Goal: Information Seeking & Learning: Learn about a topic

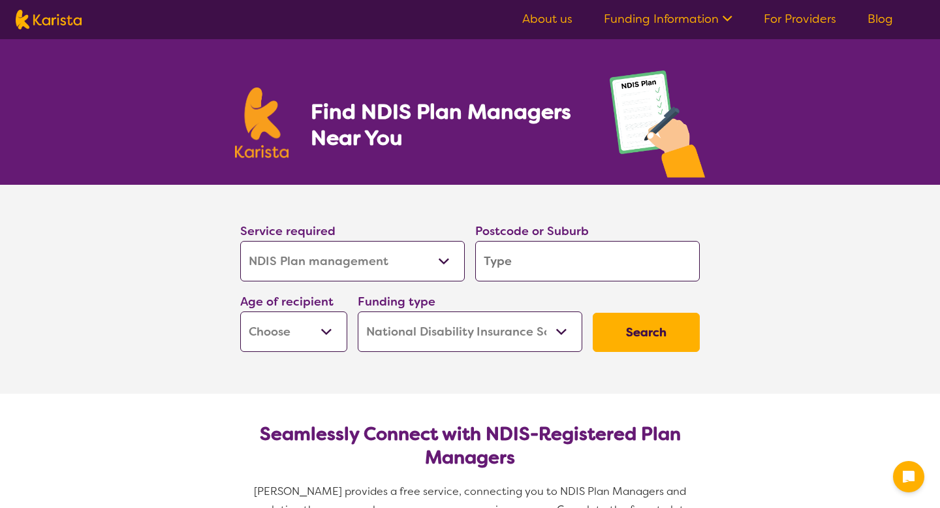
select select "NDIS Plan management"
select select "NDIS"
select select "NDIS Plan management"
select select "NDIS"
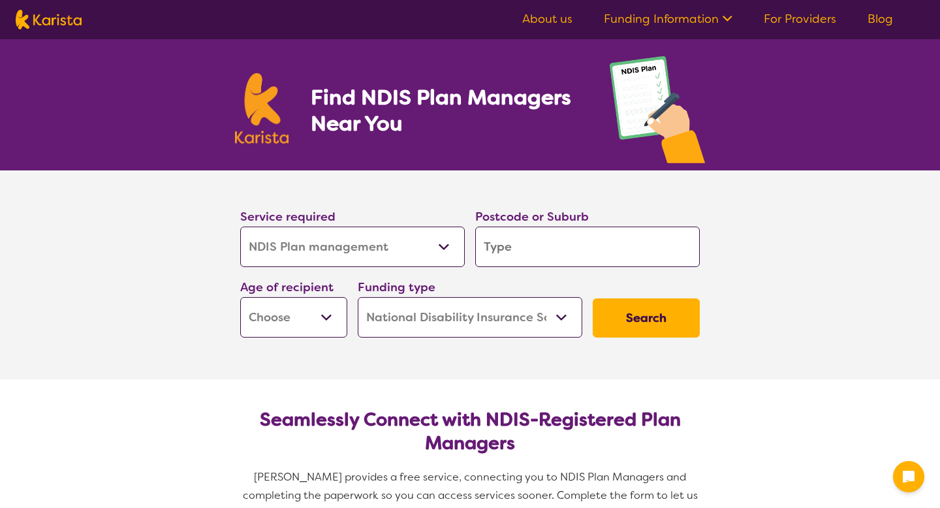
scroll to position [16, 0]
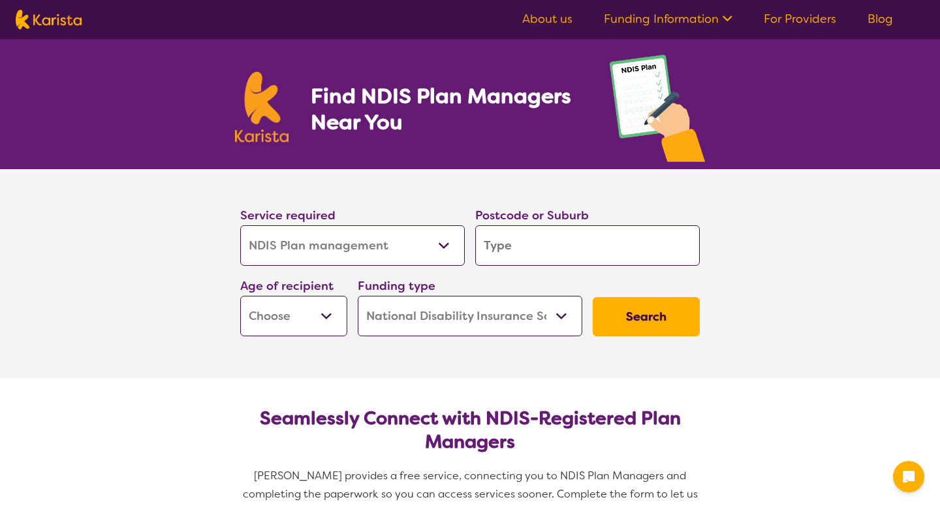
click at [540, 234] on input "search" at bounding box center [587, 245] width 225 height 40
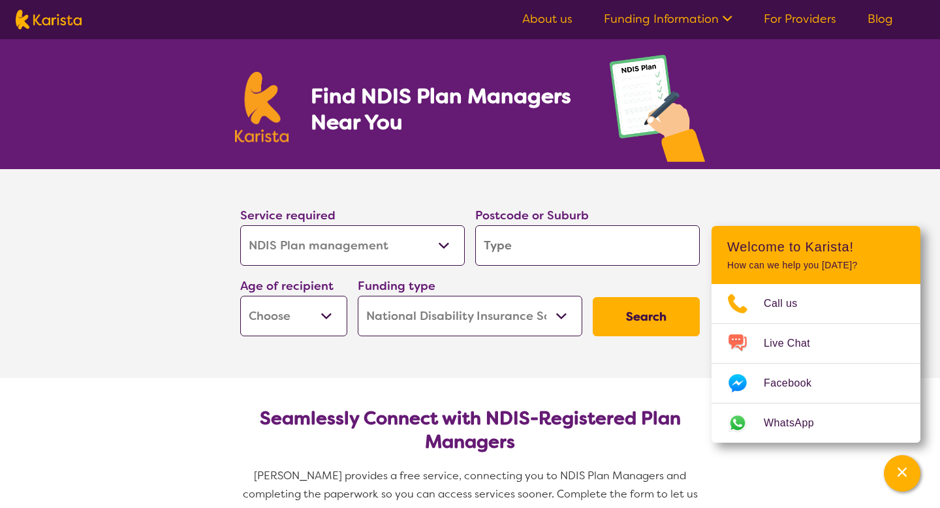
type input "3039"
type input "303"
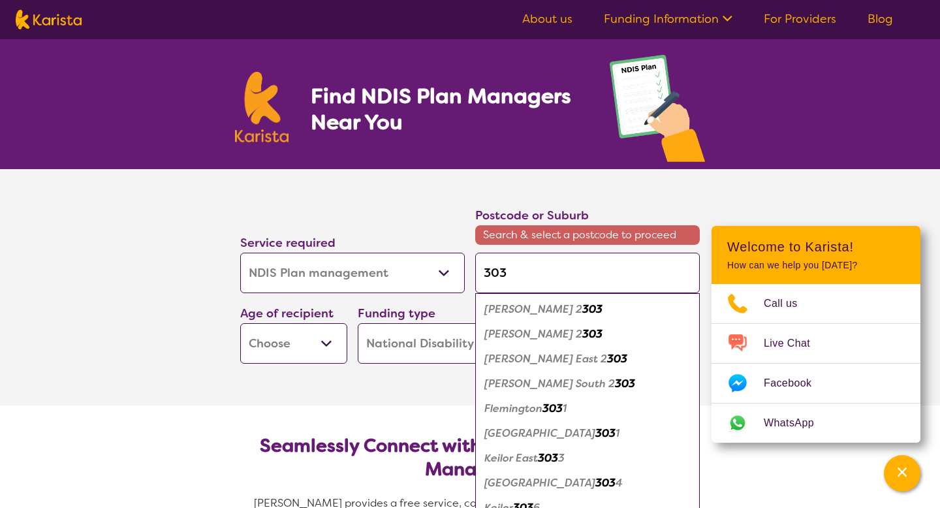
type input "30"
type input "3"
type input "33"
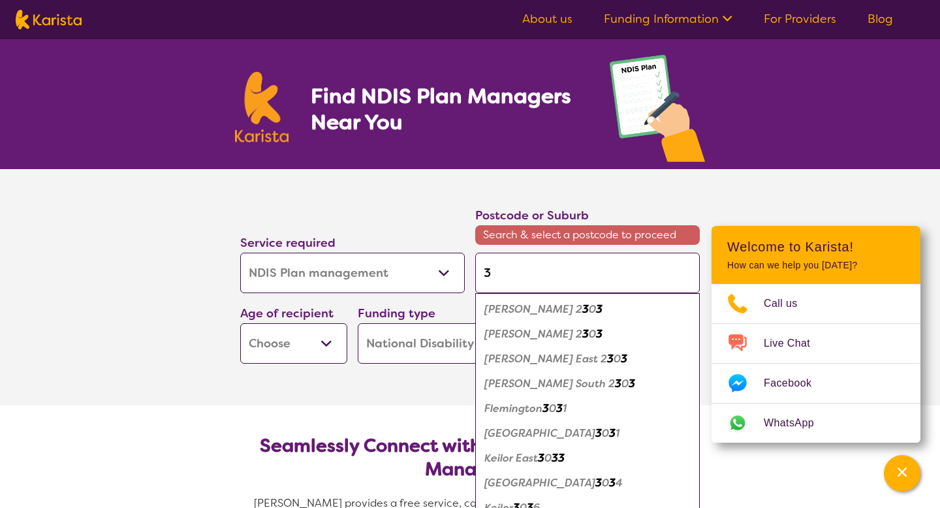
type input "33"
type input "333"
type input "3336"
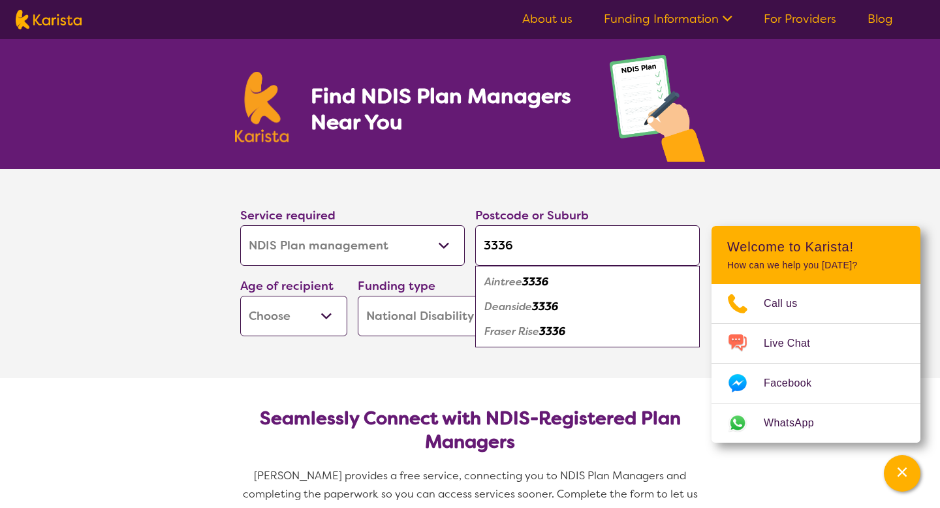
type input "3336"
click at [563, 282] on div "Aintree 3336" at bounding box center [587, 282] width 211 height 25
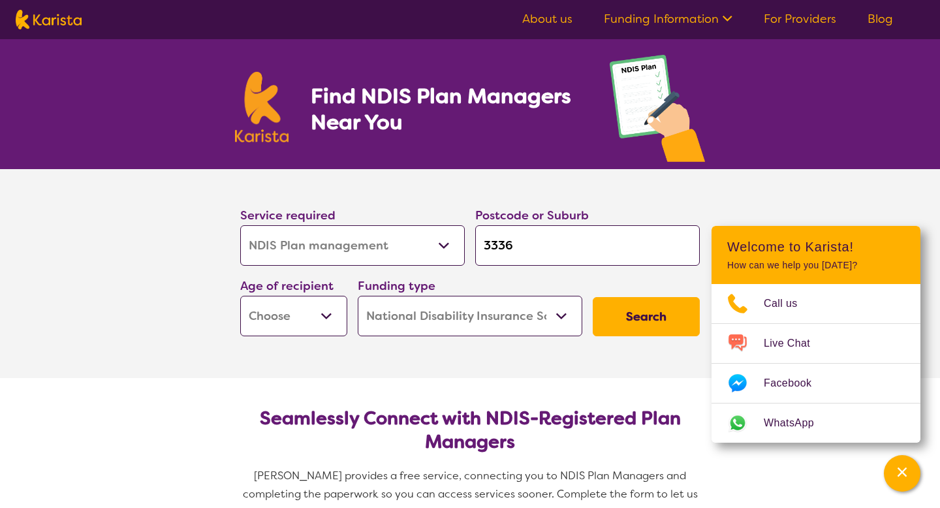
click at [335, 320] on select "Early Childhood - 0 to 9 Child - 10 to 11 Adolescent - 12 to 17 Adult - 18 to 6…" at bounding box center [293, 316] width 107 height 40
select select "AS"
click at [240, 296] on select "Early Childhood - 0 to 9 Child - 10 to 11 Adolescent - 12 to 17 Adult - 18 to 6…" at bounding box center [293, 316] width 107 height 40
select select "AS"
click at [552, 328] on select "Home Care Package (HCP) National Disability Insurance Scheme (NDIS) I don't know" at bounding box center [470, 316] width 225 height 40
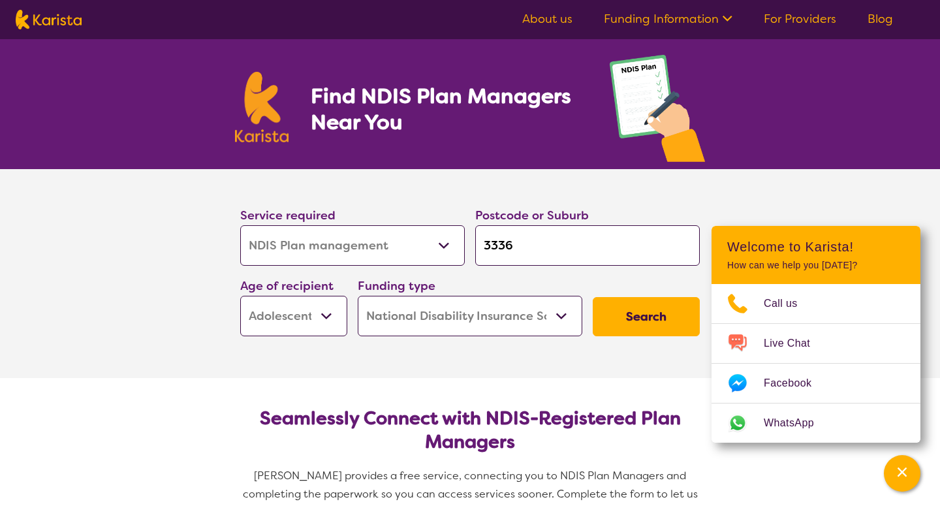
click at [674, 319] on button "Search" at bounding box center [646, 316] width 107 height 39
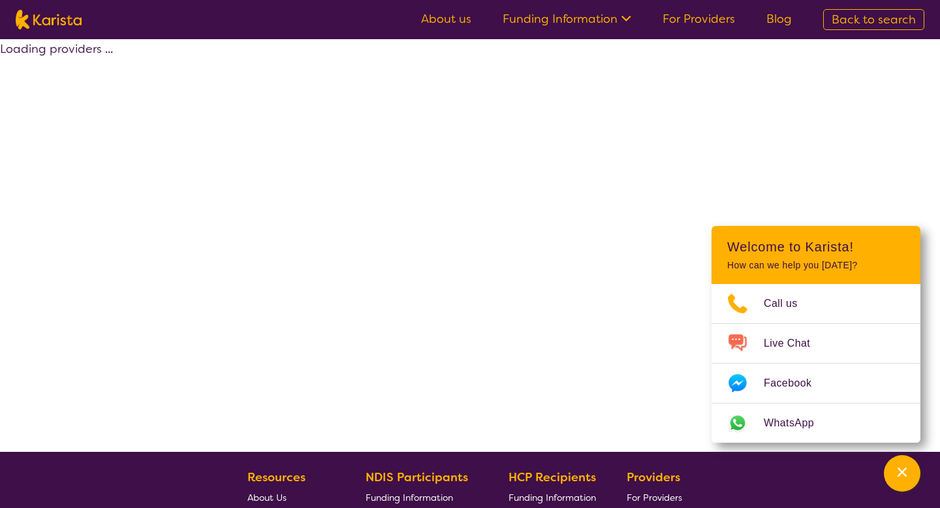
select select "by_score"
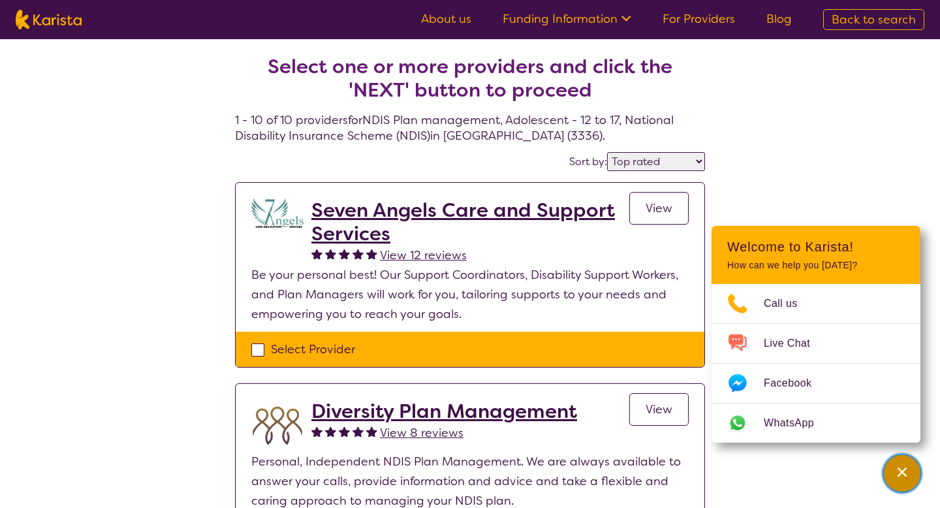
click at [910, 478] on div "Channel Menu" at bounding box center [902, 473] width 26 height 29
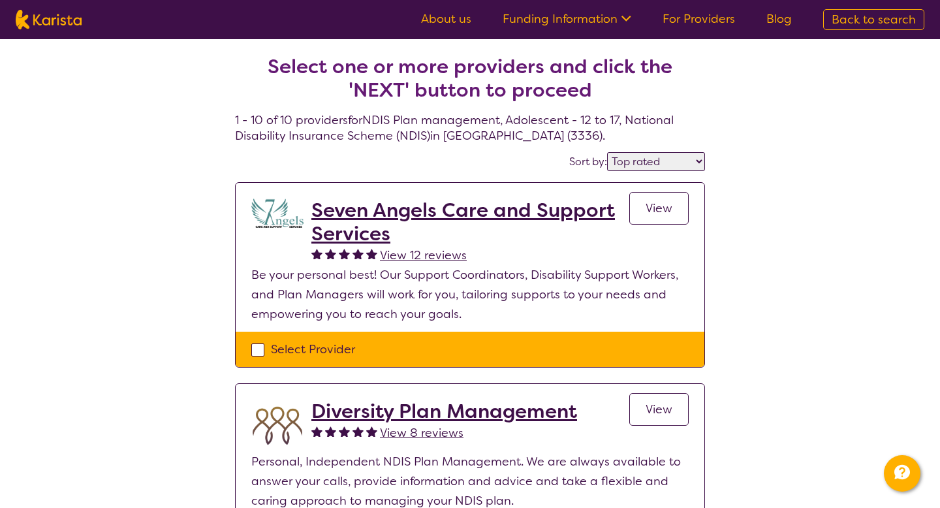
click at [454, 217] on h2 "Seven Angels Care and Support Services" at bounding box center [470, 221] width 318 height 47
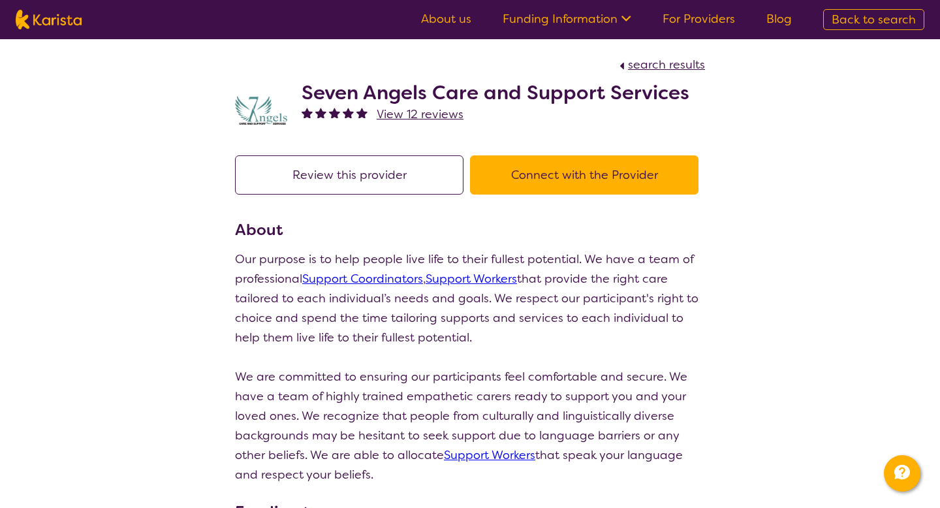
select select "by_score"
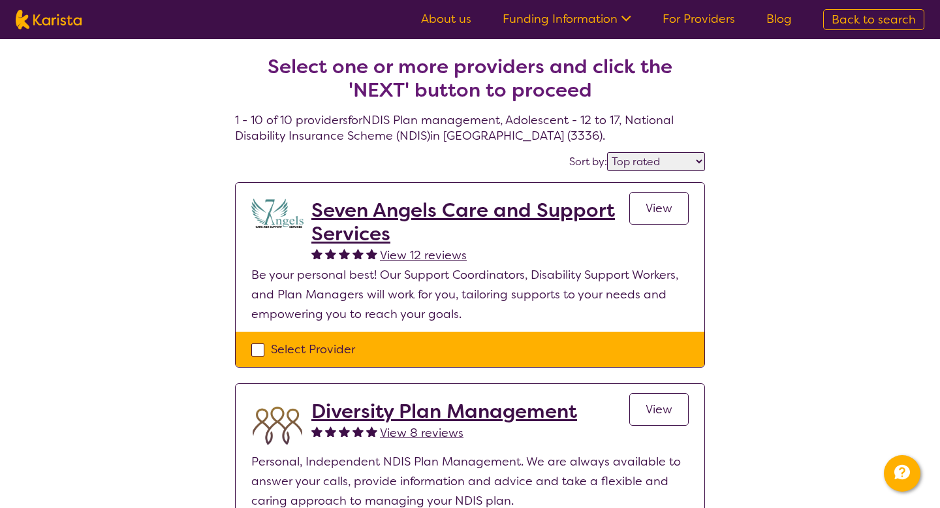
click at [667, 213] on span "View" at bounding box center [658, 208] width 27 height 16
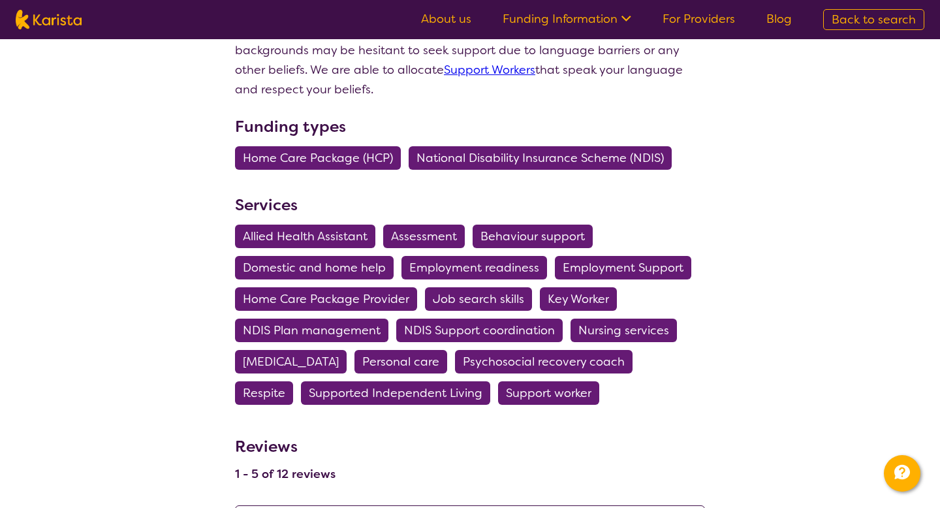
scroll to position [354, 0]
